Goal: Task Accomplishment & Management: Manage account settings

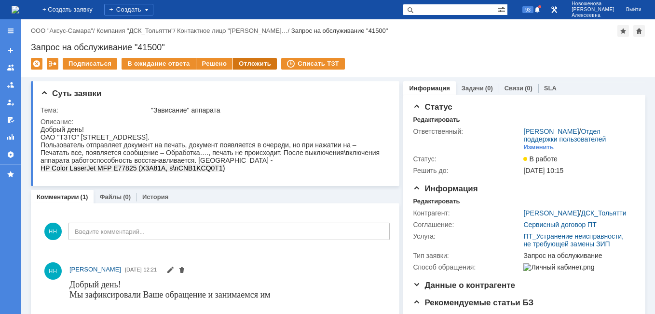
click at [247, 66] on div "Отложить" at bounding box center [255, 64] width 44 height 12
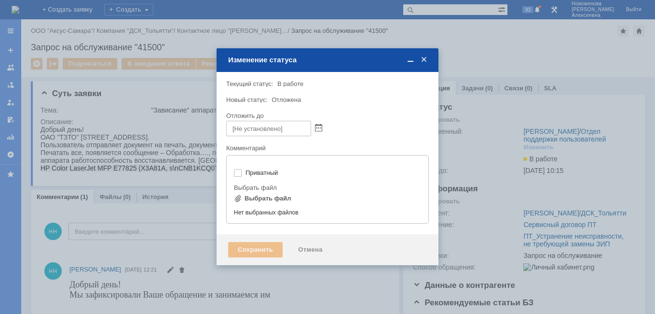
type input "[не указано]"
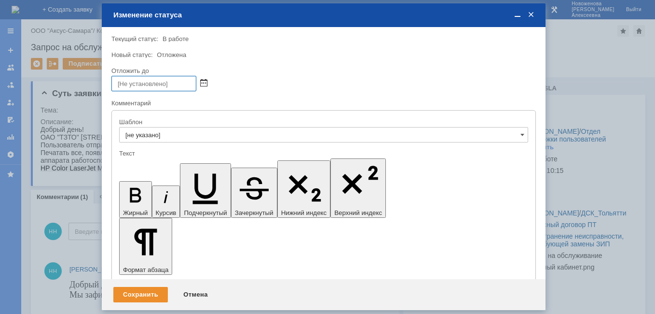
click at [202, 82] on span at bounding box center [203, 84] width 7 height 8
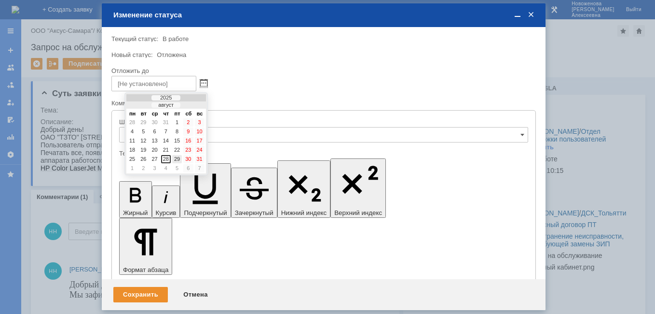
click at [174, 158] on div "29" at bounding box center [177, 159] width 10 height 8
type input "[DATE] 17:03"
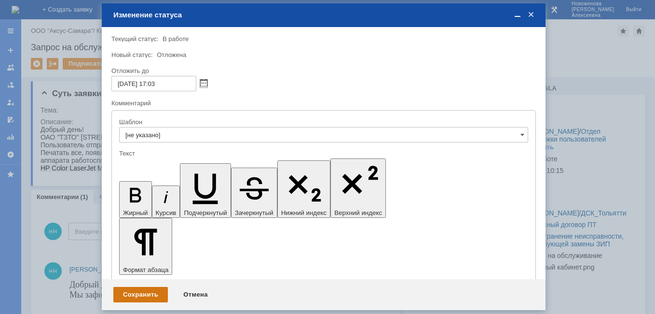
click at [140, 299] on div "Сохранить" at bounding box center [140, 294] width 55 height 15
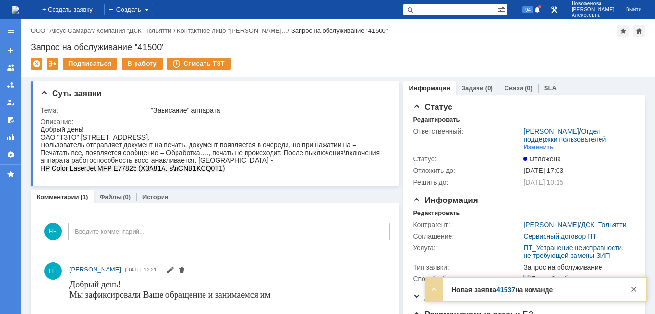
click at [510, 285] on div "Новая заявка 41537 на команде Тема про настройку сканера [PERSON_NAME] Бахрам/Г…" at bounding box center [536, 289] width 220 height 24
click at [507, 286] on link "41537" at bounding box center [505, 290] width 19 height 8
